Goal: Find specific page/section: Find specific page/section

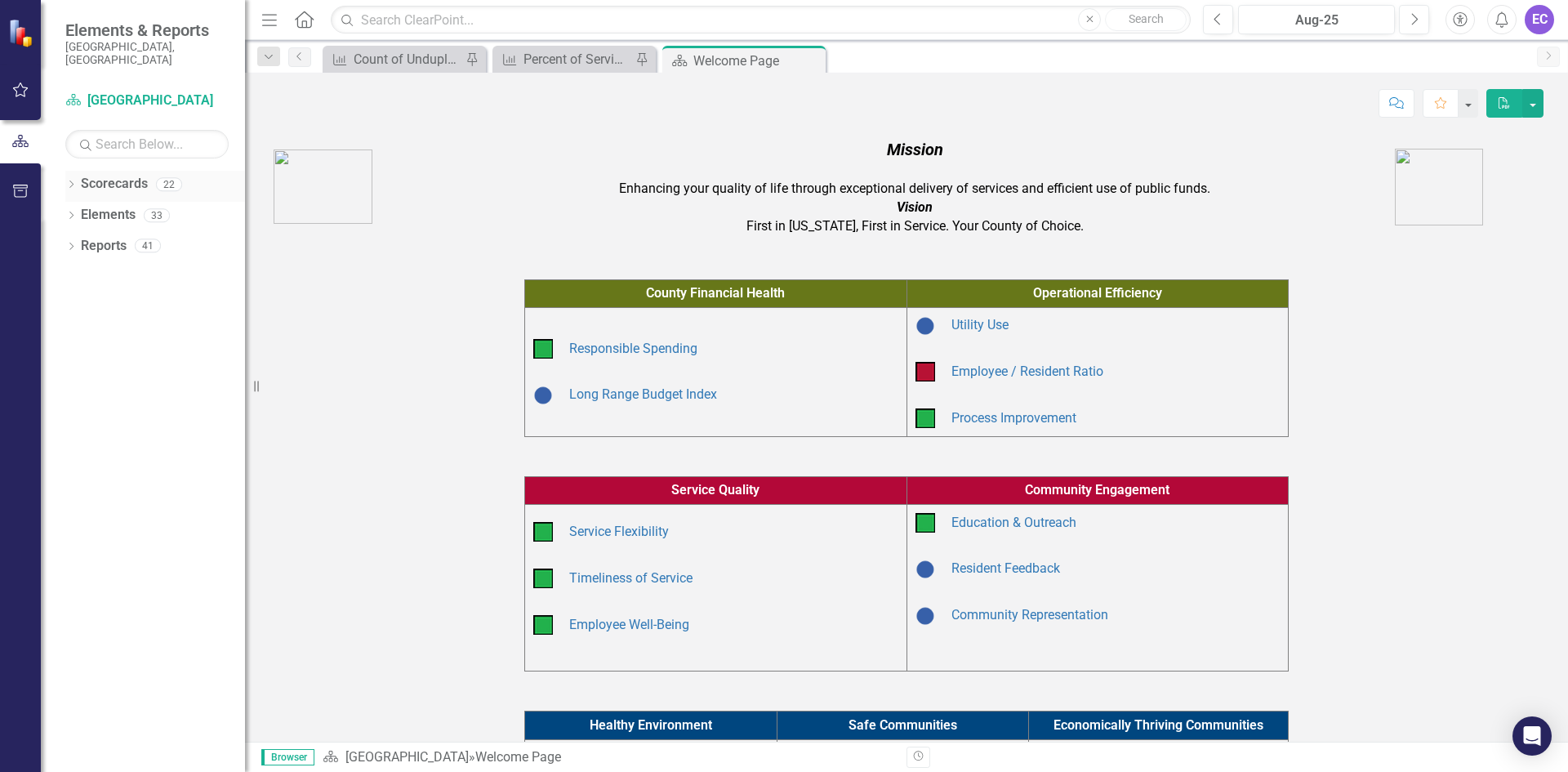
click at [74, 182] on icon "Dropdown" at bounding box center [70, 186] width 11 height 9
click at [78, 295] on div "Dropdown Public Health" at bounding box center [159, 308] width 171 height 27
click at [88, 302] on div "Dropdown" at bounding box center [82, 309] width 17 height 14
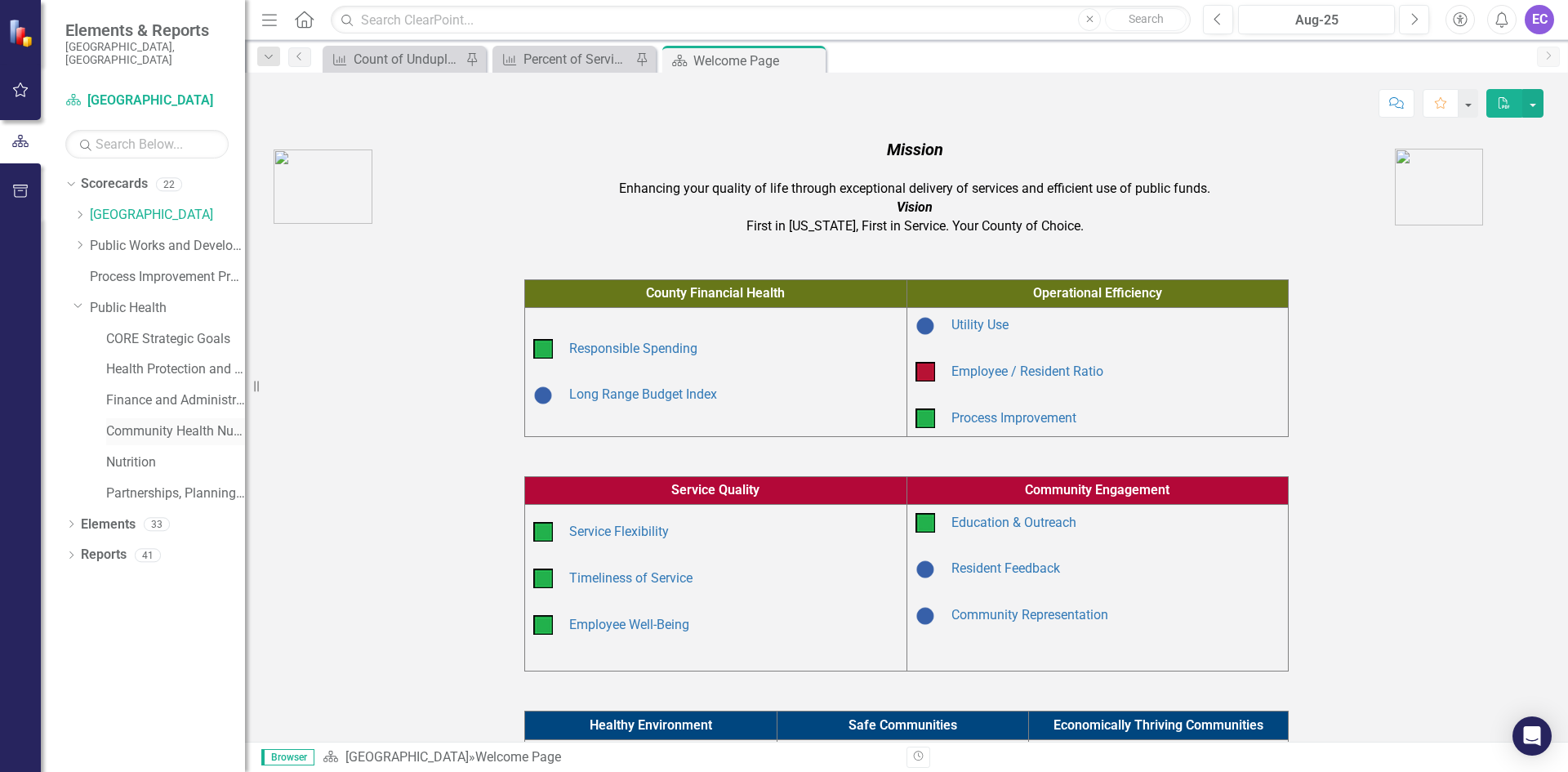
click at [134, 423] on link "Community Health Nursing" at bounding box center [176, 432] width 139 height 19
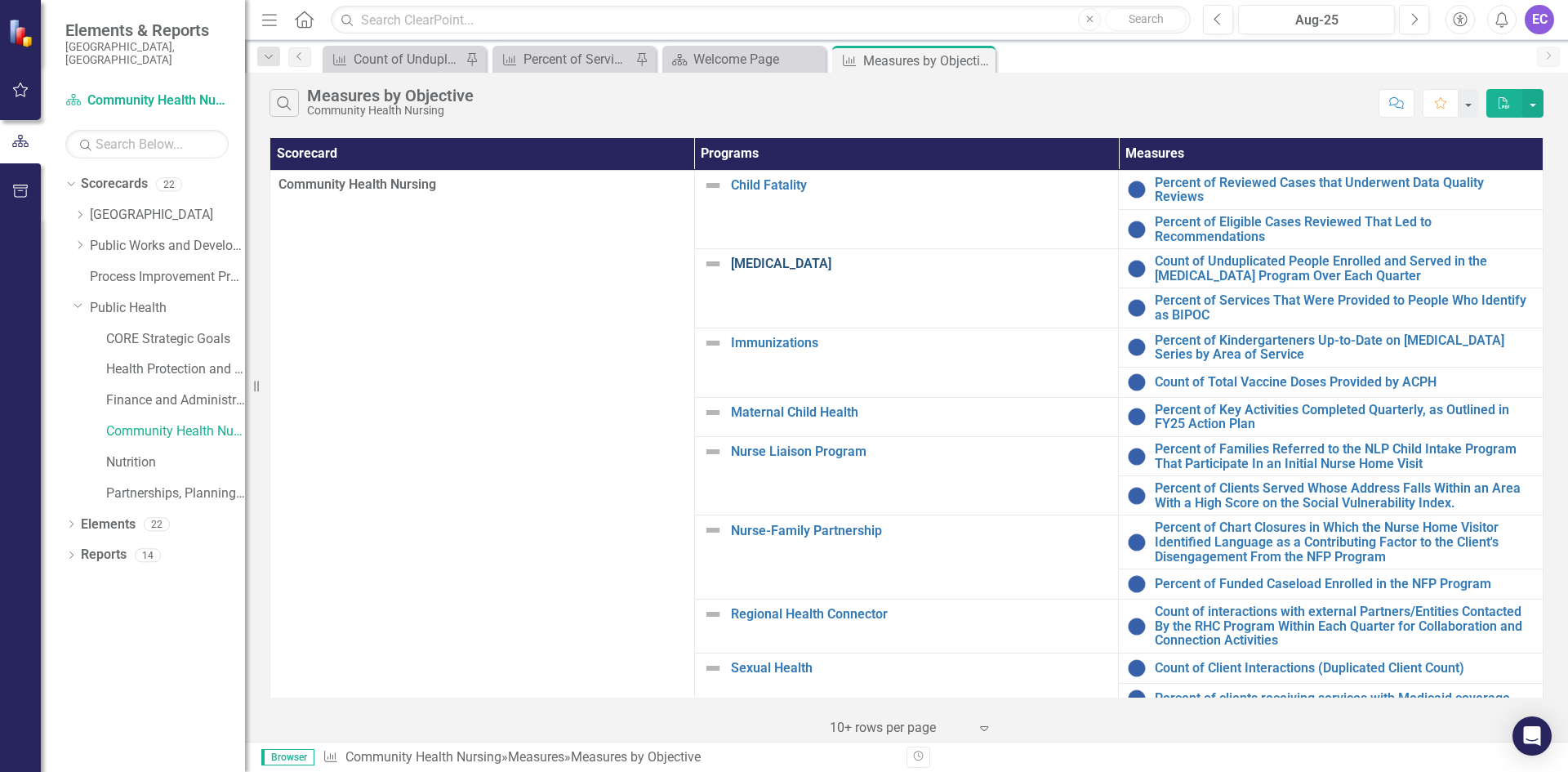
click at [785, 256] on link "[MEDICAL_DATA]" at bounding box center [920, 263] width 380 height 15
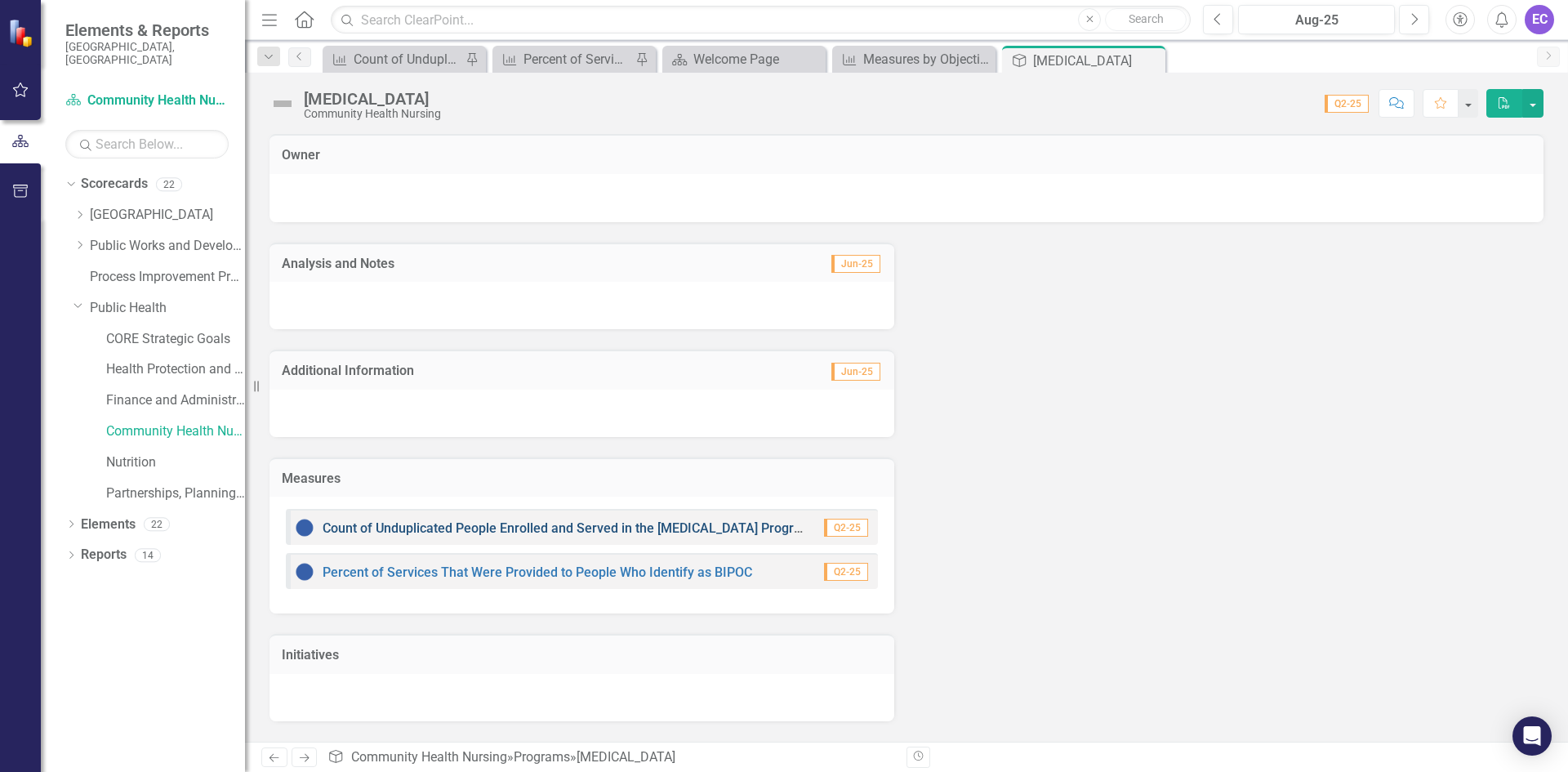
click at [642, 525] on link "Count of Unduplicated People Enrolled and Served in the [MEDICAL_DATA] Program …" at bounding box center [623, 529] width 601 height 16
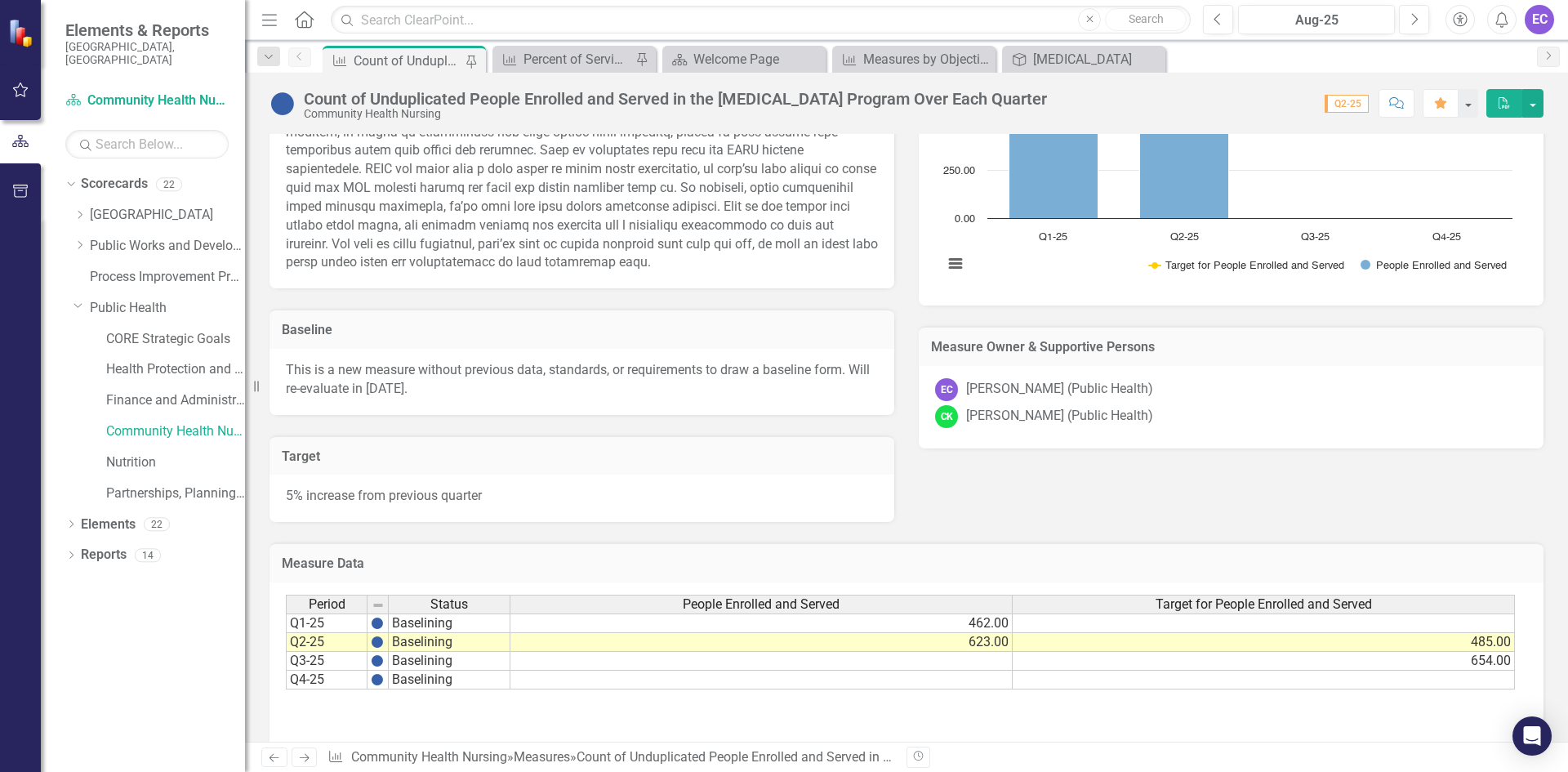
scroll to position [490, 0]
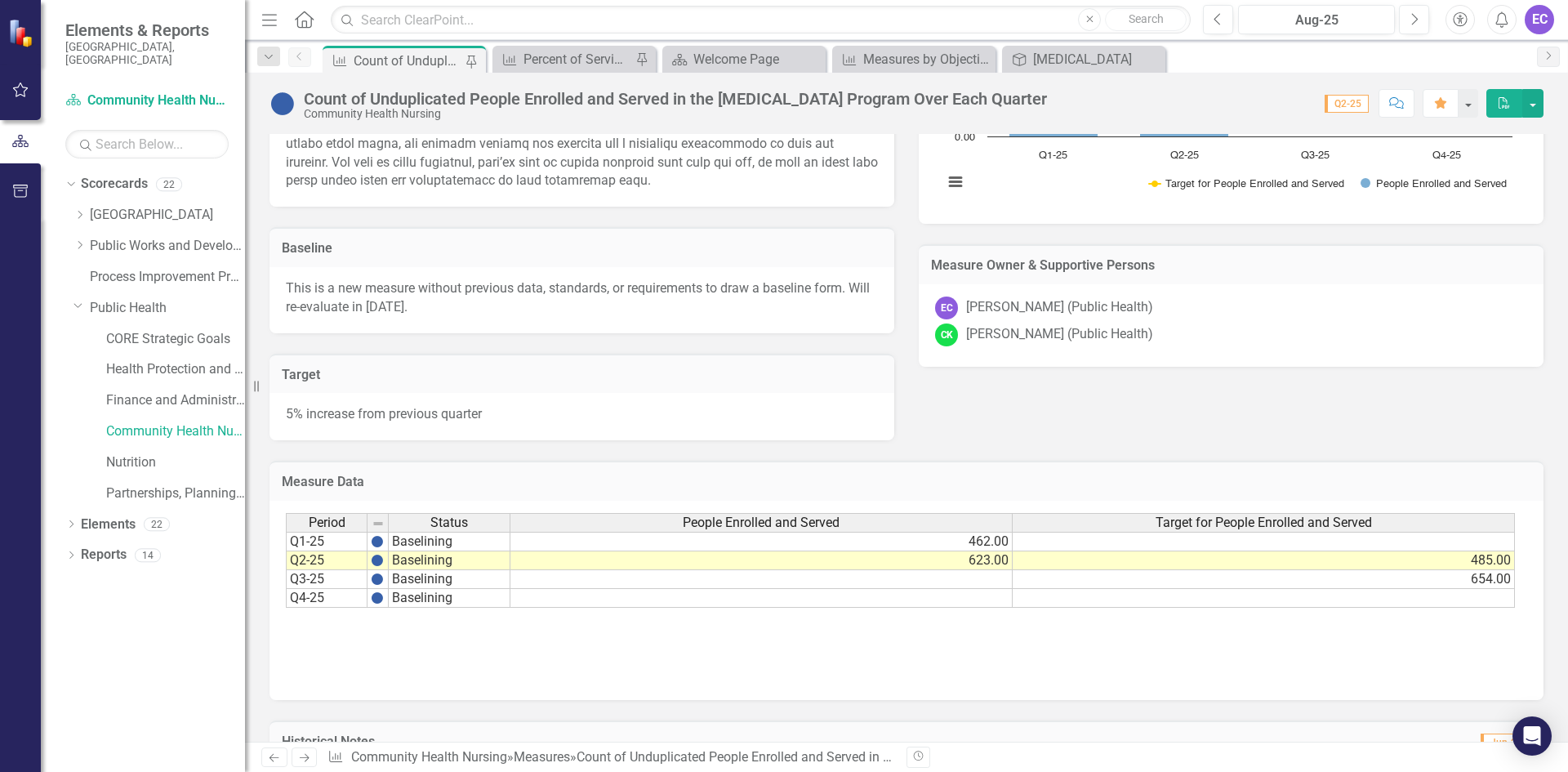
click at [1035, 589] on td "654.00" at bounding box center [1264, 580] width 502 height 19
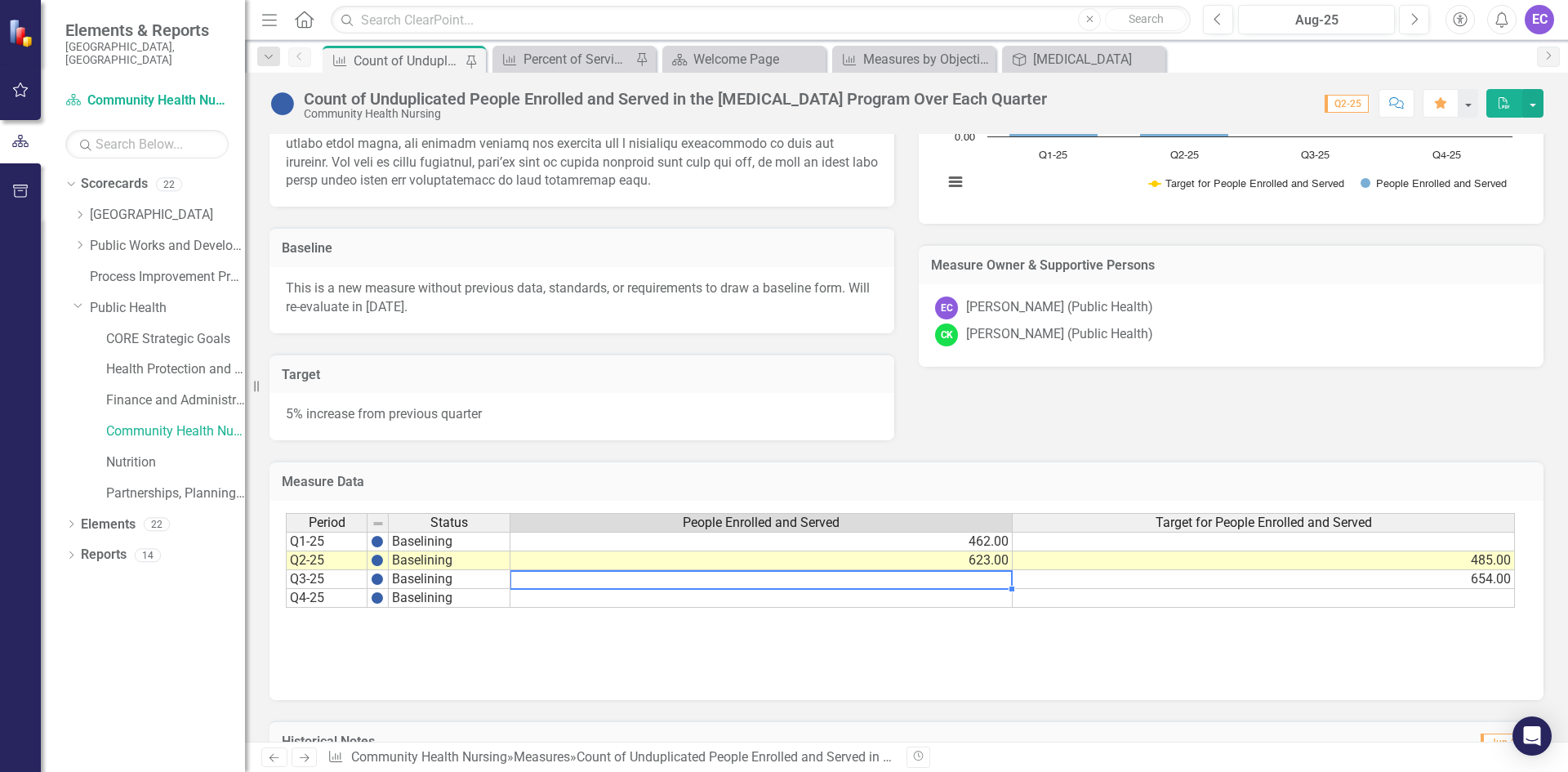
click at [994, 589] on td at bounding box center [761, 580] width 502 height 19
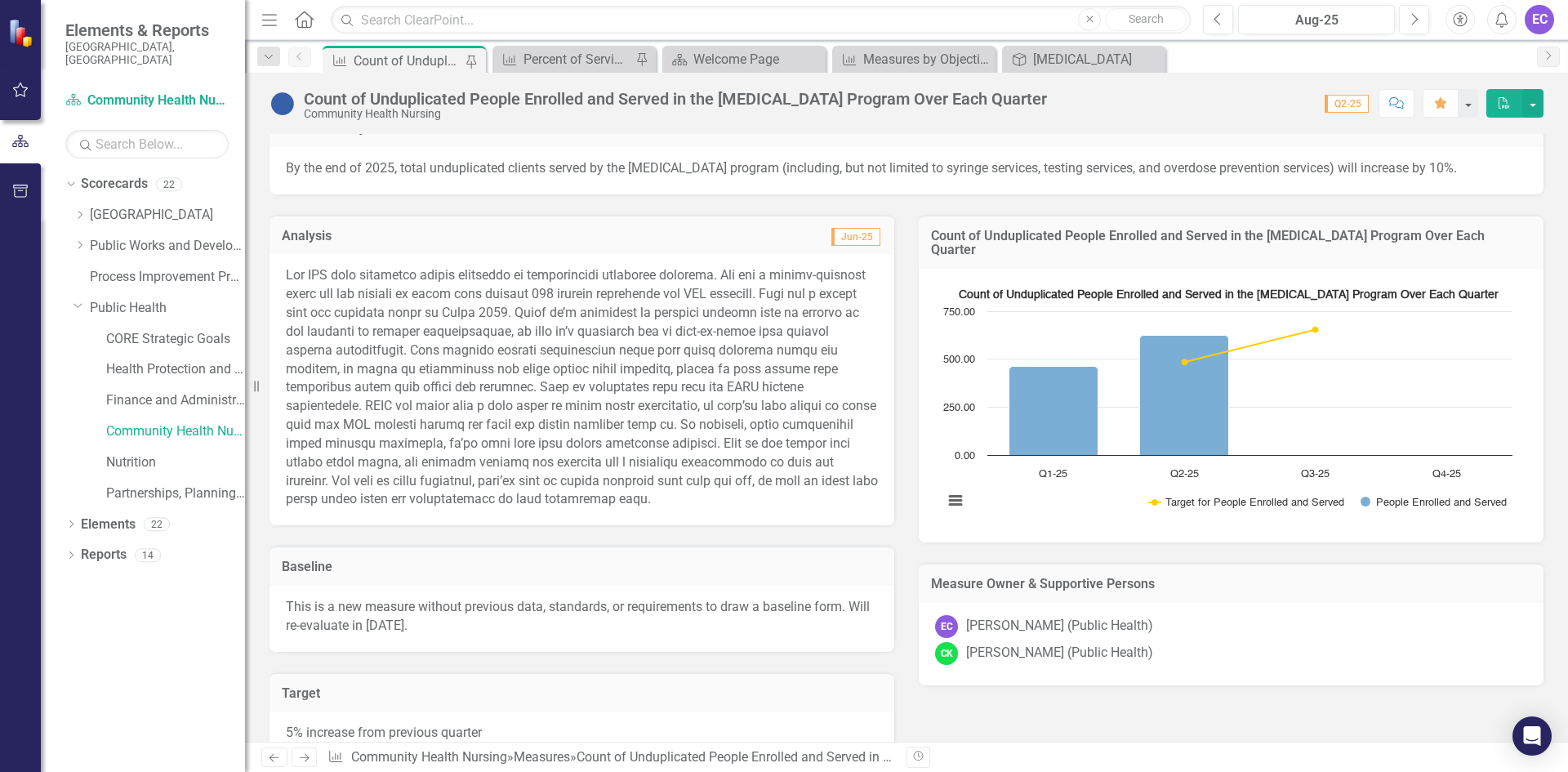
scroll to position [30, 0]
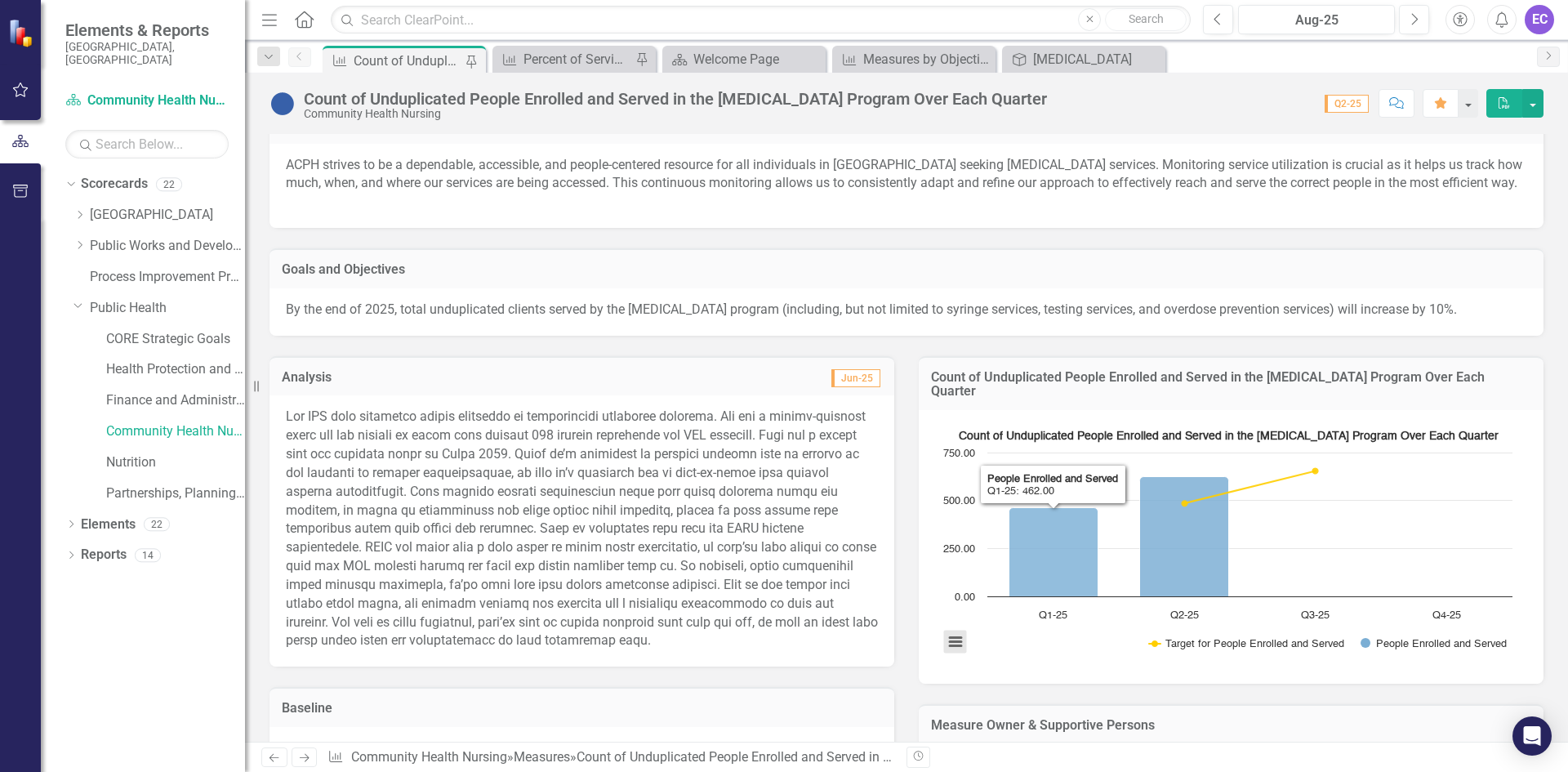
click at [947, 654] on button "View chart menu, Count of Unduplicated People Enrolled and Served in the Harm R…" at bounding box center [955, 642] width 23 height 23
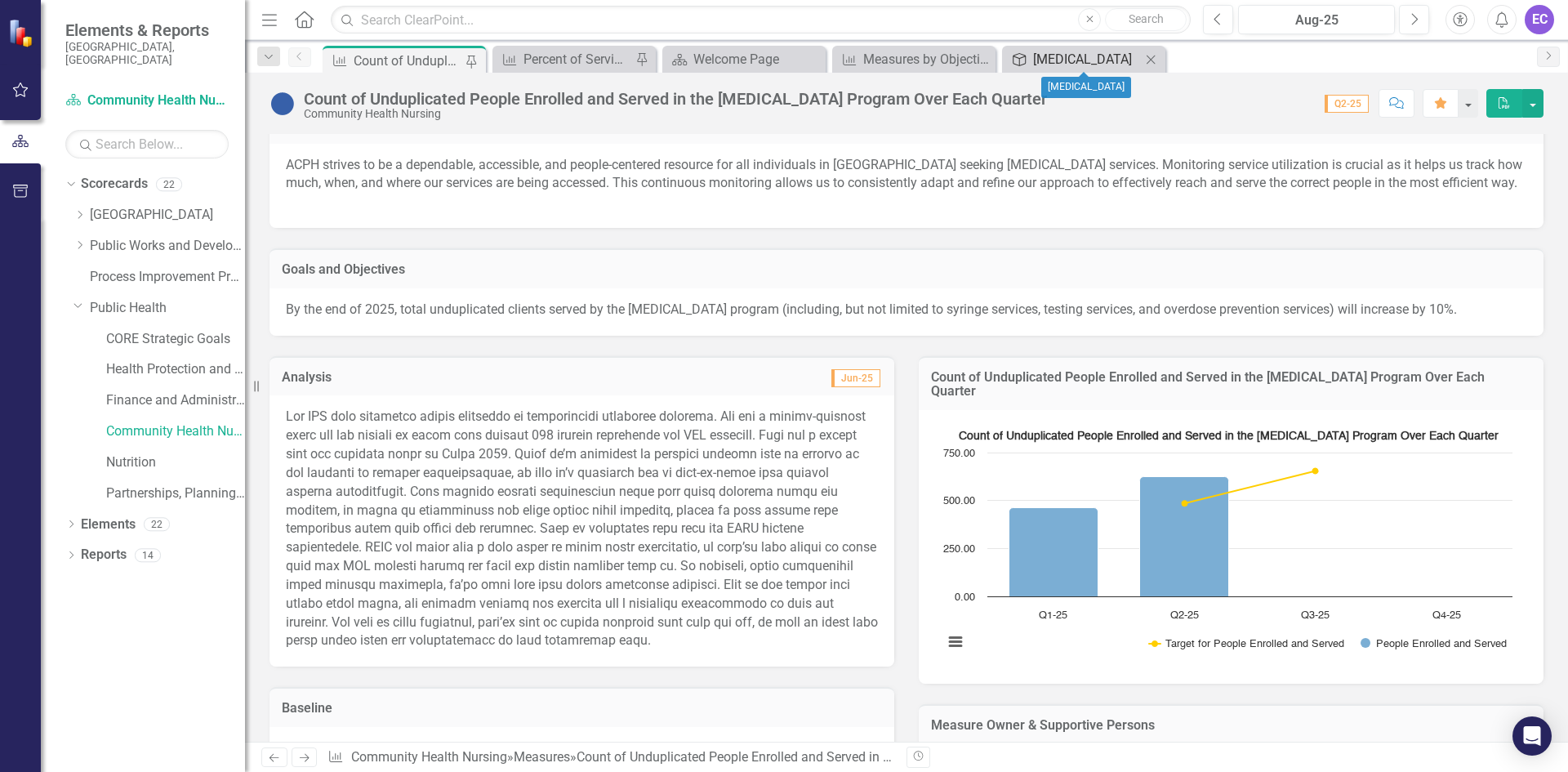
click at [1113, 64] on div "[MEDICAL_DATA]" at bounding box center [1087, 58] width 108 height 20
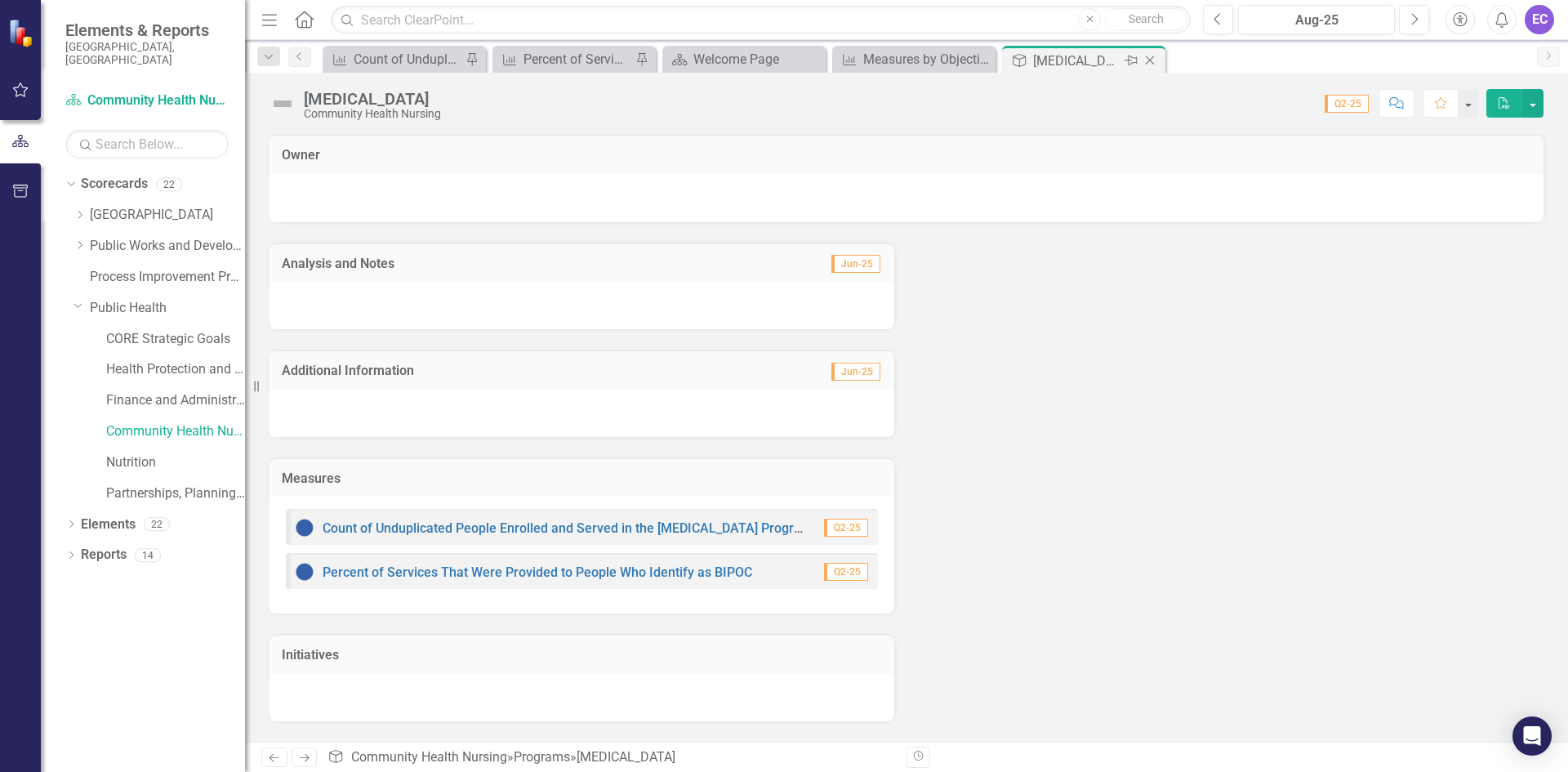
click at [1126, 62] on icon "Pin" at bounding box center [1131, 60] width 13 height 17
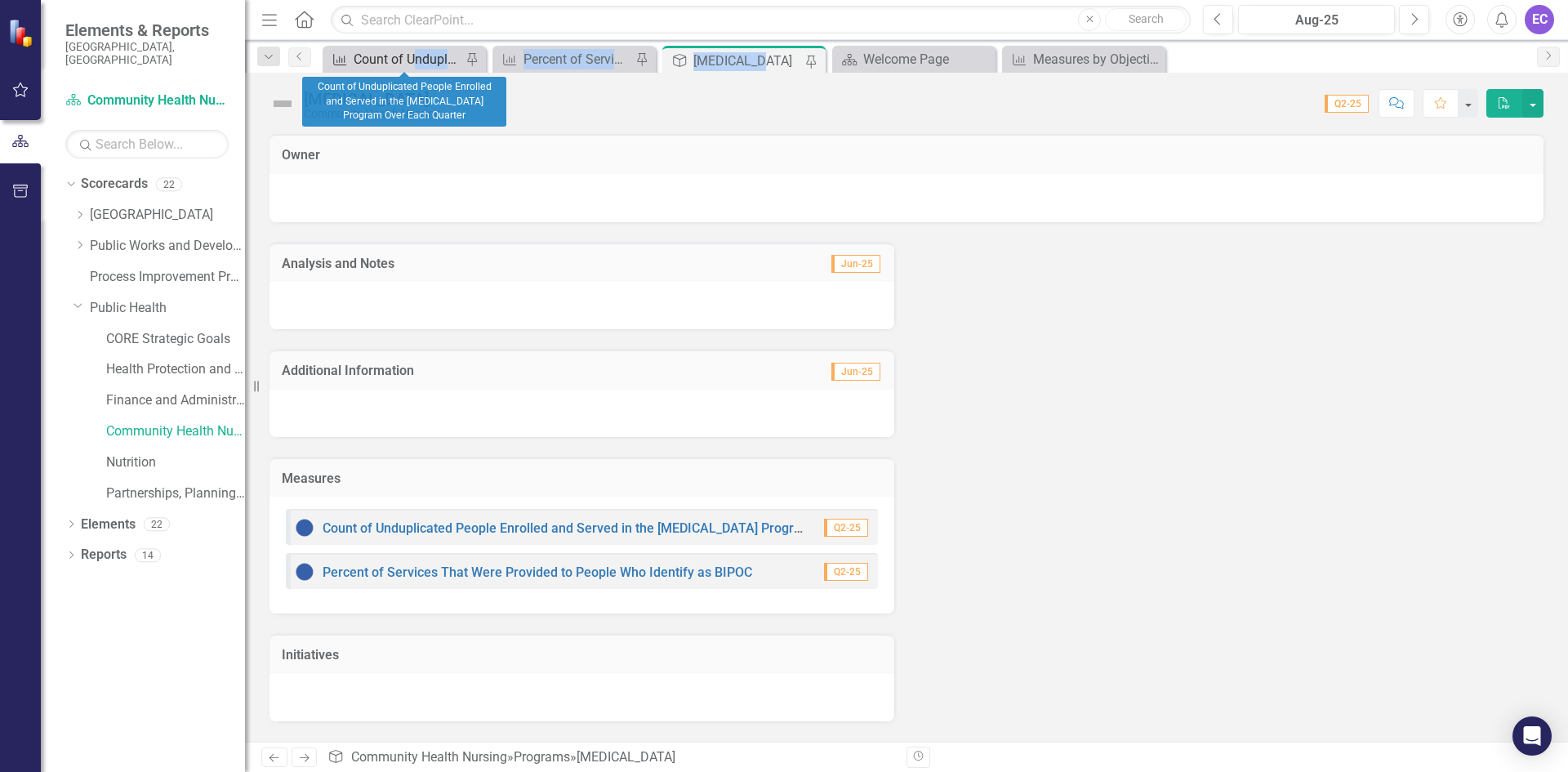
drag, startPoint x: 767, startPoint y: 63, endPoint x: 413, endPoint y: 67, distance: 354.0
click at [413, 67] on div "Measure Count of Unduplicated People Enrolled and Served in the [MEDICAL_DATA] …" at bounding box center [924, 59] width 1210 height 26
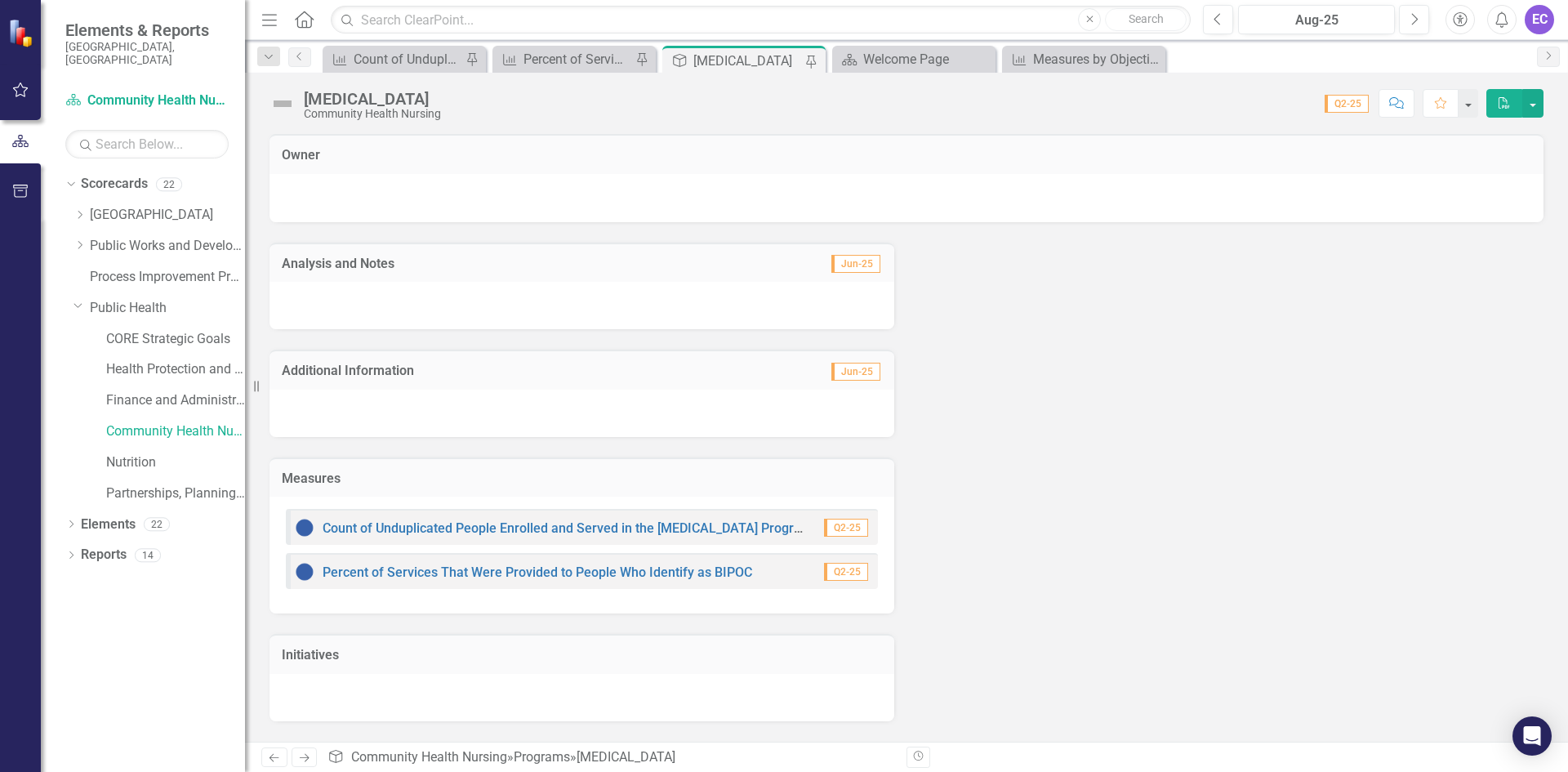
click at [765, 97] on div "Score: 0.00 Q2-25 Completed Comment Favorite PDF" at bounding box center [996, 103] width 1094 height 28
drag, startPoint x: 756, startPoint y: 59, endPoint x: 691, endPoint y: 68, distance: 65.6
click at [691, 68] on div "Program [MEDICAL_DATA] Pin" at bounding box center [744, 60] width 156 height 20
click at [774, 90] on div "Score: 0.00 Q2-25 Completed Comment Favorite PDF" at bounding box center [996, 103] width 1094 height 28
click at [1045, 57] on div "Measures by Objective" at bounding box center [1087, 58] width 108 height 20
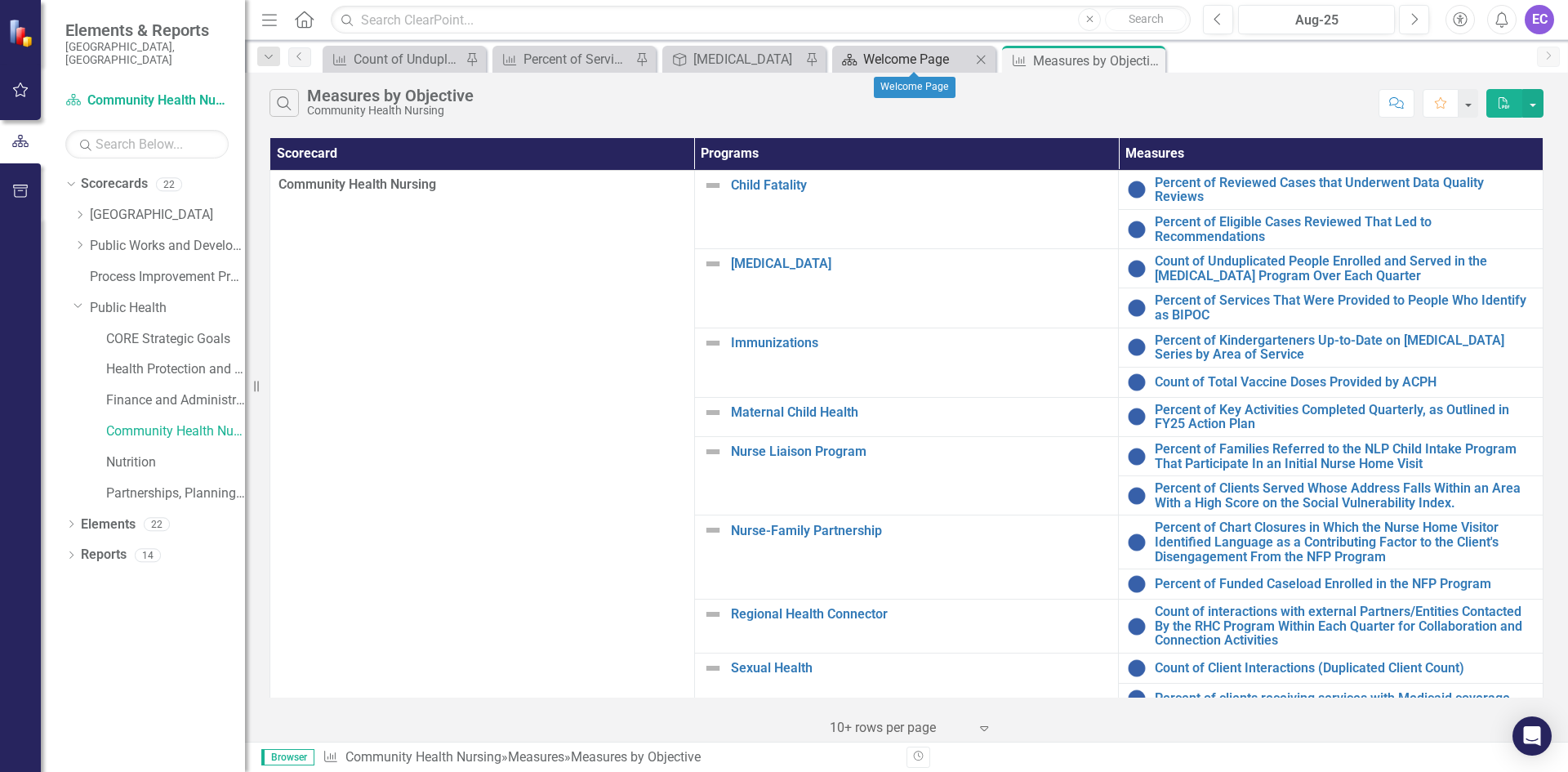
click at [952, 66] on div "Welcome Page" at bounding box center [917, 58] width 108 height 20
